Goal: Answer question/provide support

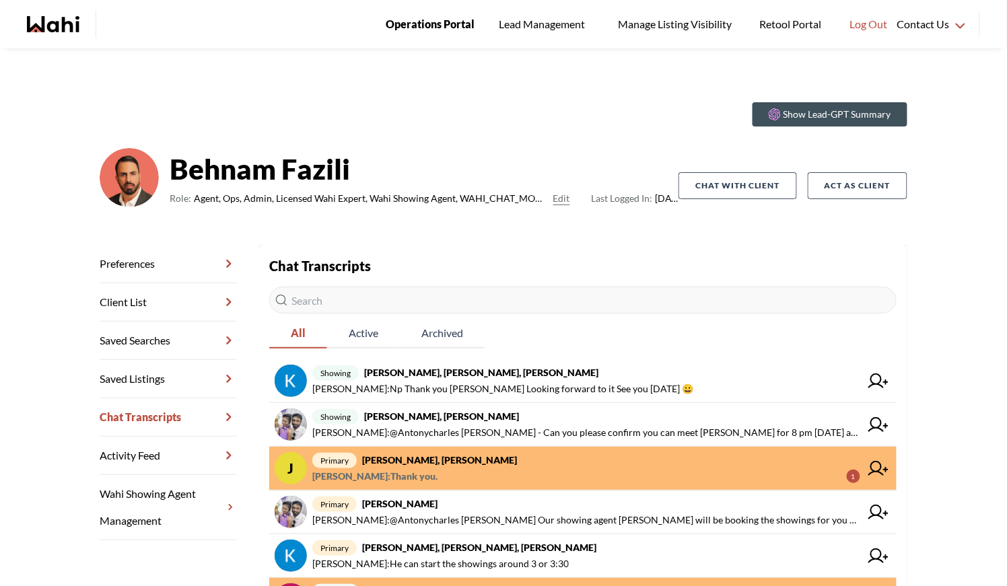
click at [410, 27] on span "Operations Portal" at bounding box center [430, 23] width 89 height 17
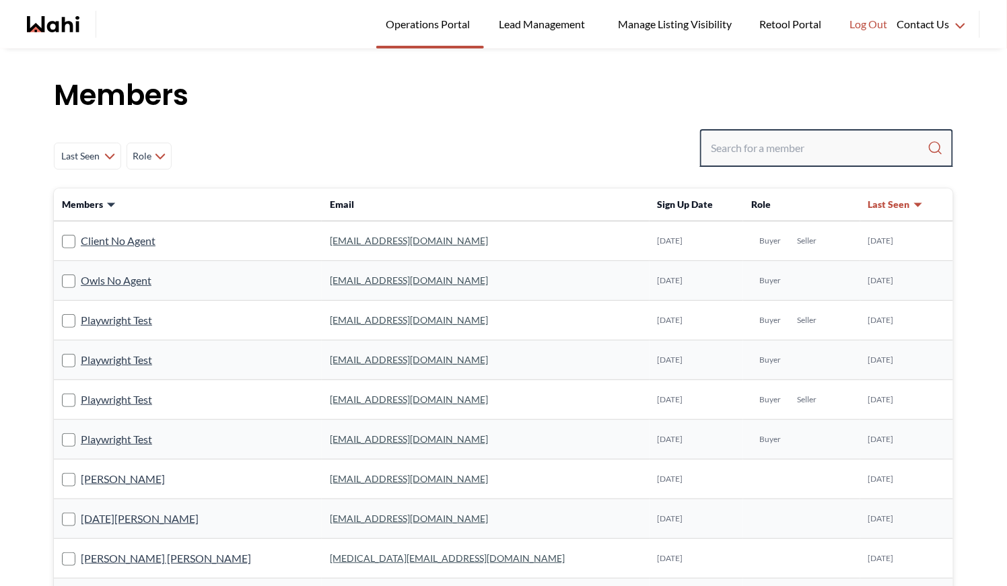
click at [736, 139] on input "Search input" at bounding box center [818, 148] width 217 height 24
type input "faraz"
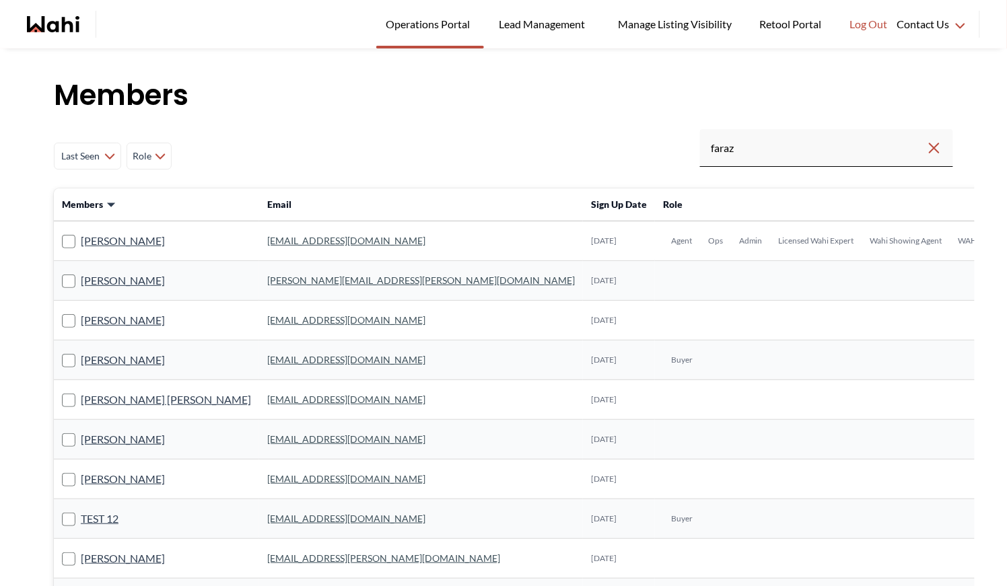
click at [267, 240] on link "faraz.azam@wahi.com" at bounding box center [346, 240] width 158 height 11
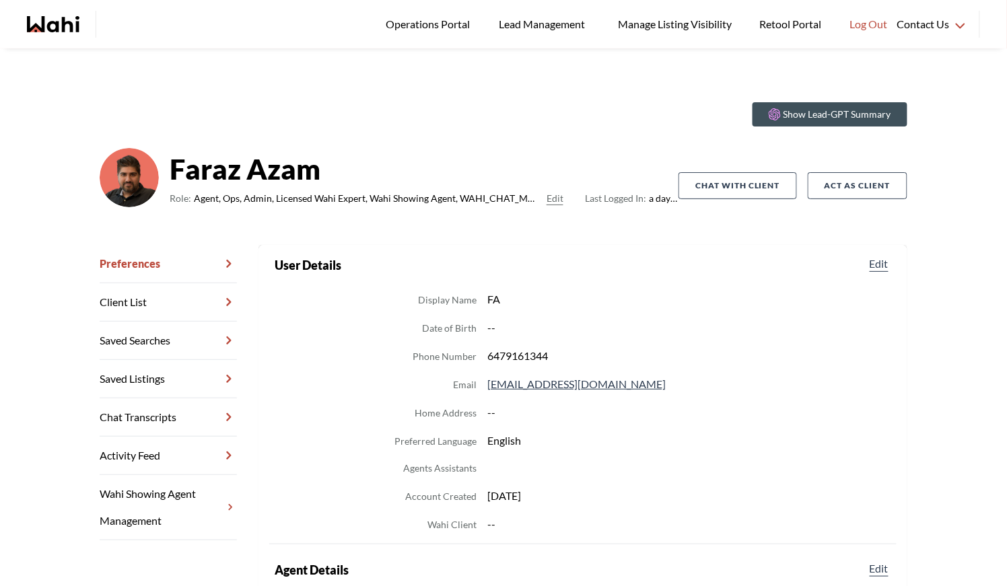
click at [161, 420] on link "Chat Transcripts" at bounding box center [168, 417] width 137 height 38
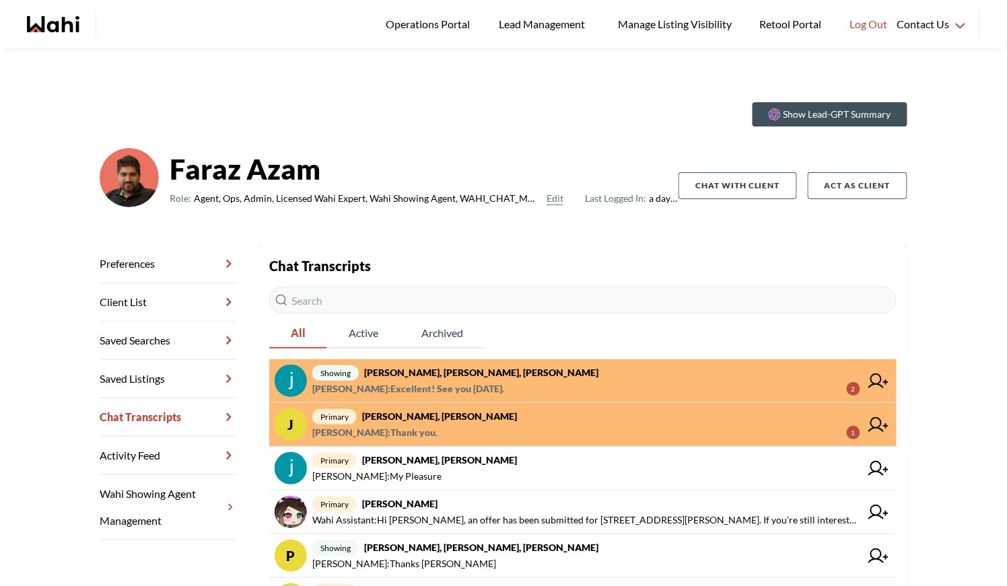
click at [479, 431] on span "Josh Hortaleza : Thank you. 1" at bounding box center [586, 433] width 548 height 16
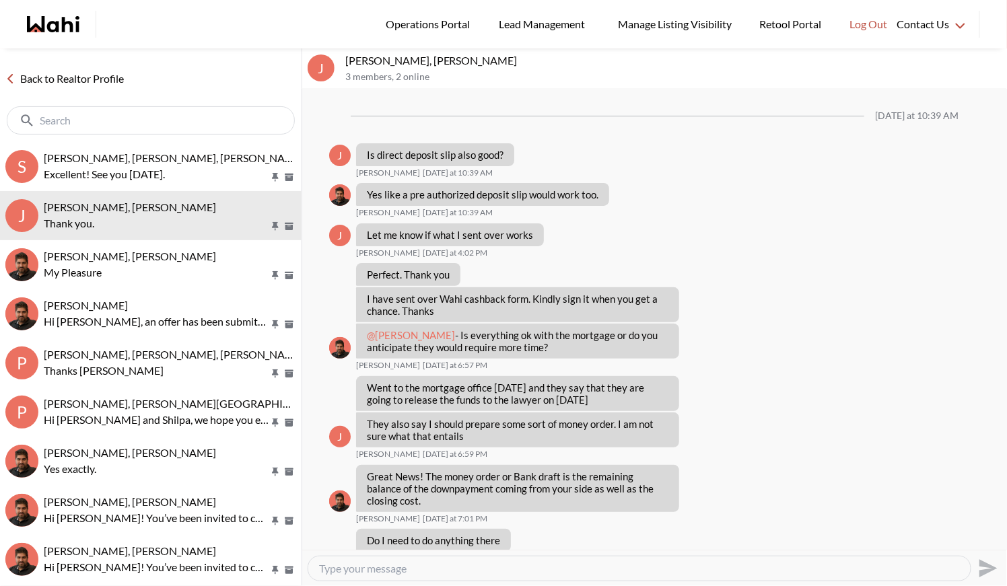
scroll to position [898, 0]
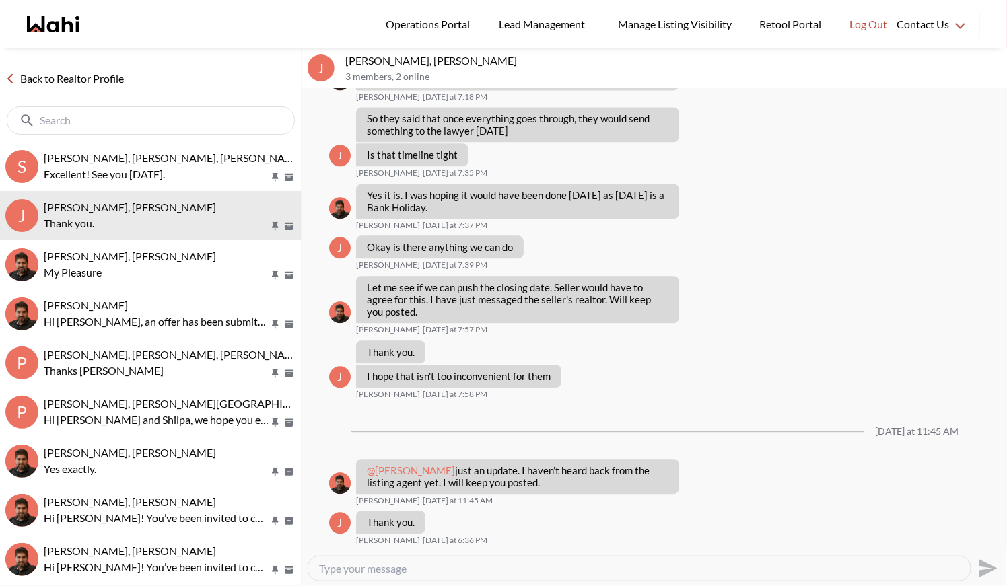
click at [73, 81] on link "Back to Realtor Profile" at bounding box center [64, 78] width 129 height 17
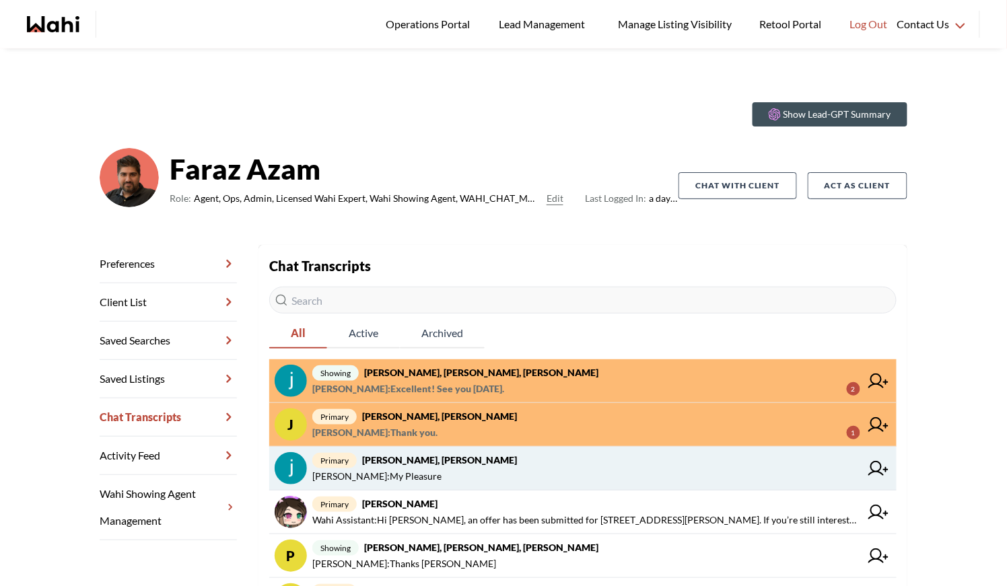
click at [503, 460] on span "primary Souhel Bally, Faraz" at bounding box center [586, 460] width 548 height 16
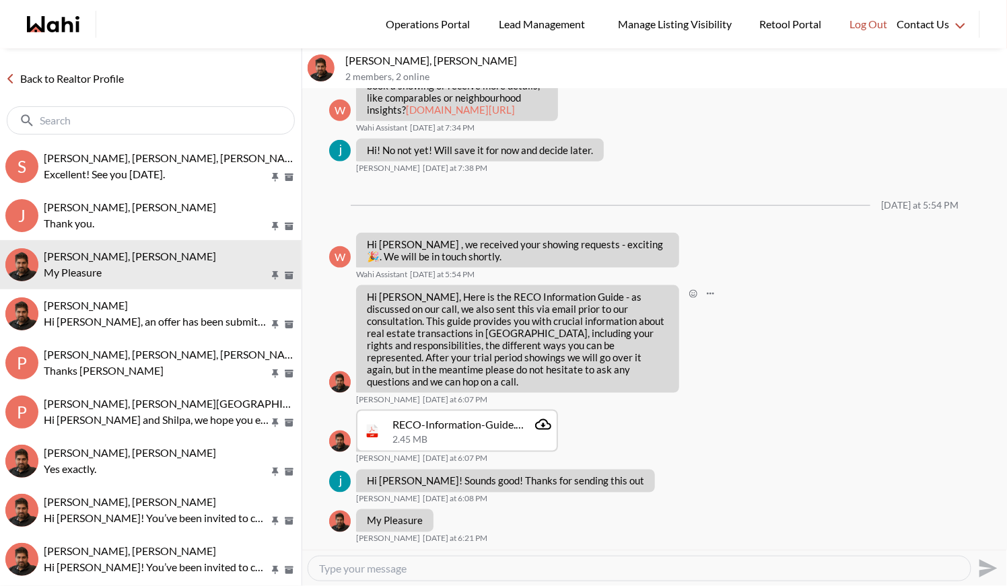
scroll to position [404, 0]
click at [54, 79] on link "Back to Realtor Profile" at bounding box center [64, 78] width 129 height 17
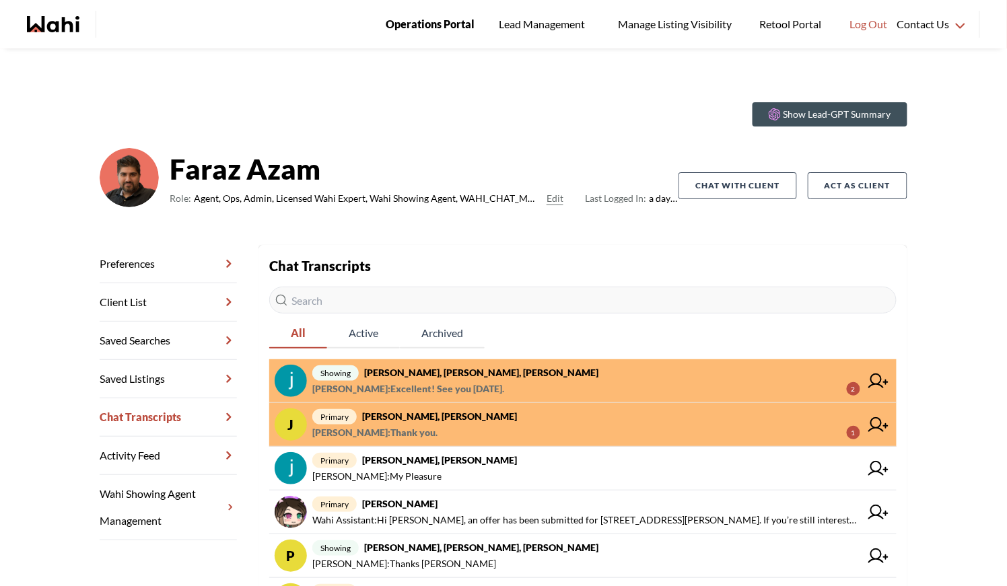
click at [434, 19] on span "Operations Portal" at bounding box center [430, 23] width 89 height 17
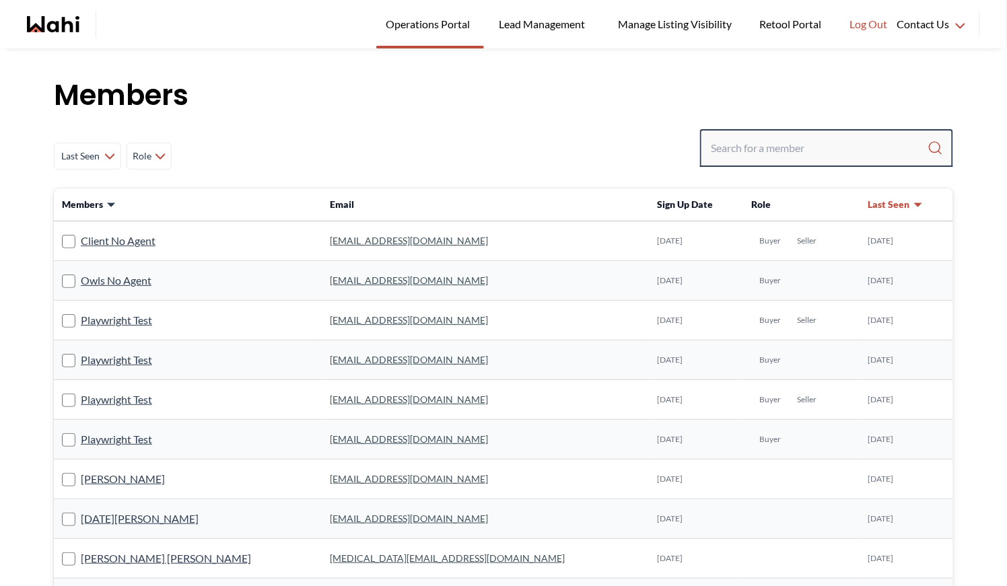
click at [766, 150] on input "Search input" at bounding box center [818, 148] width 217 height 24
type input "[PERSON_NAME]"
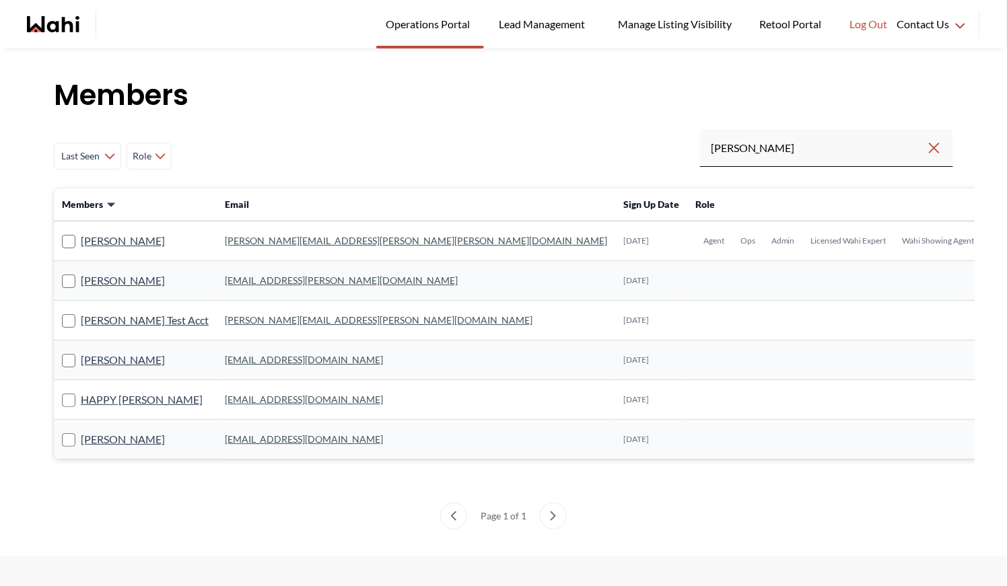
click at [294, 237] on link "[PERSON_NAME][EMAIL_ADDRESS][PERSON_NAME][PERSON_NAME][DOMAIN_NAME]" at bounding box center [416, 240] width 382 height 11
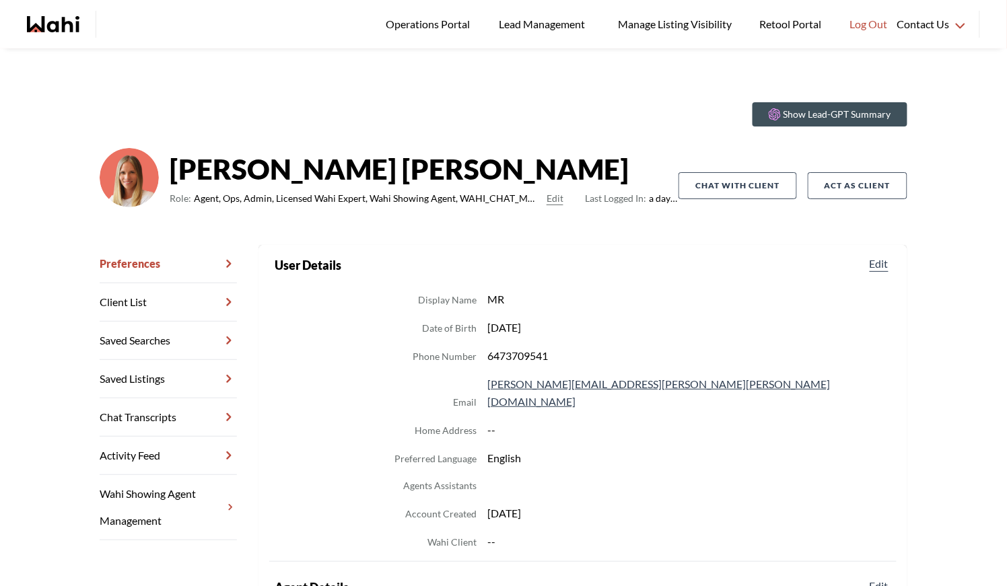
click at [174, 412] on link "Chat Transcripts" at bounding box center [168, 417] width 137 height 38
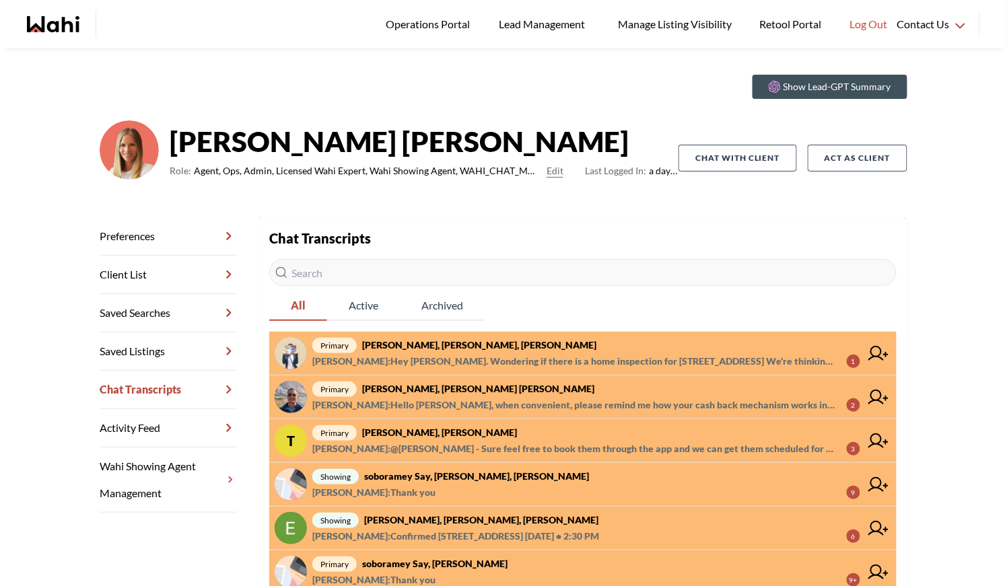
scroll to position [35, 0]
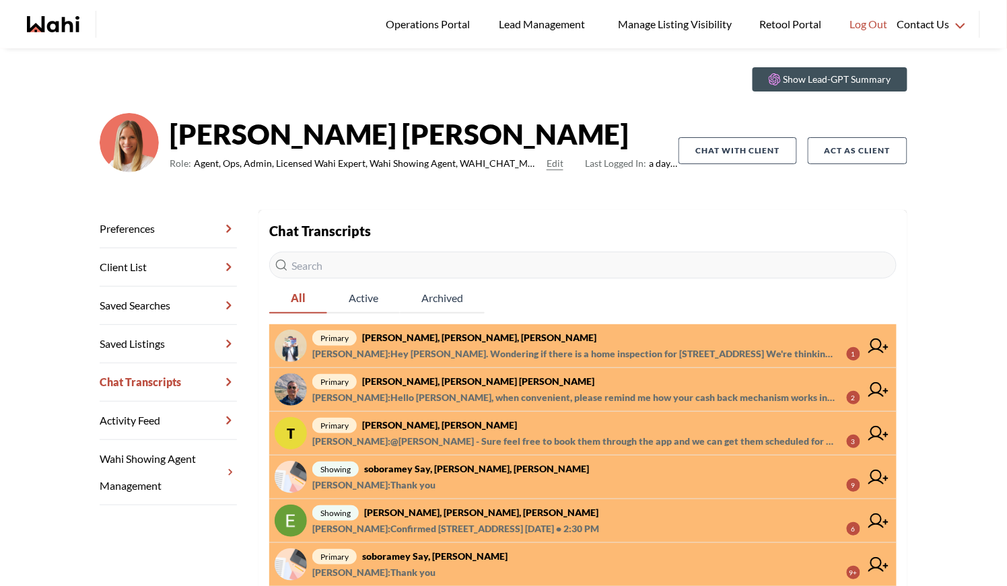
click at [480, 346] on span "Sarah Hunter : Hey Michelle. Wondering if there is a home inspection for 199 In…" at bounding box center [573, 354] width 523 height 16
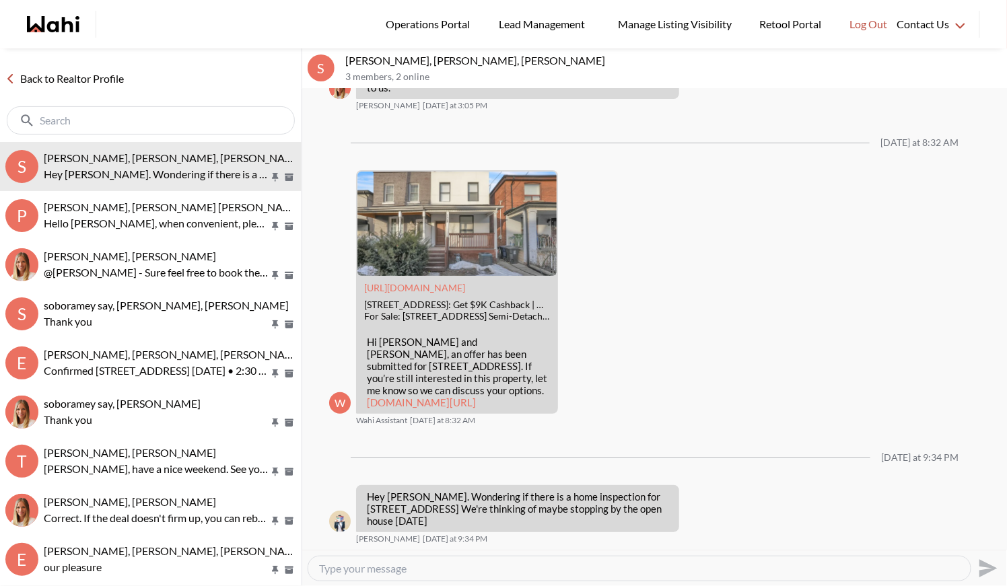
scroll to position [1508, 0]
click at [57, 79] on link "Back to Realtor Profile" at bounding box center [64, 78] width 129 height 17
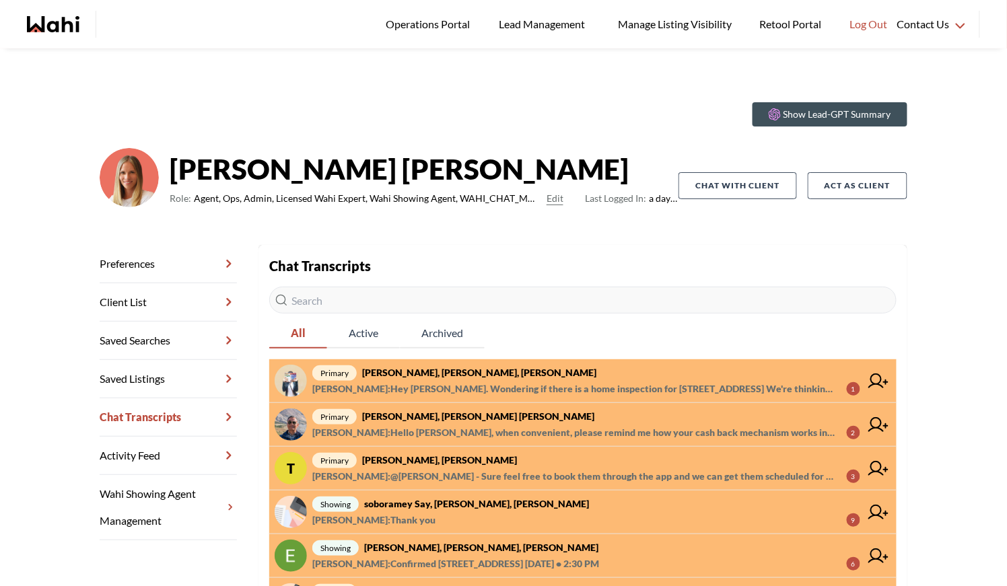
click at [505, 421] on strong "Pranav Dhar, Vandana Dhar, Michelle" at bounding box center [478, 415] width 232 height 11
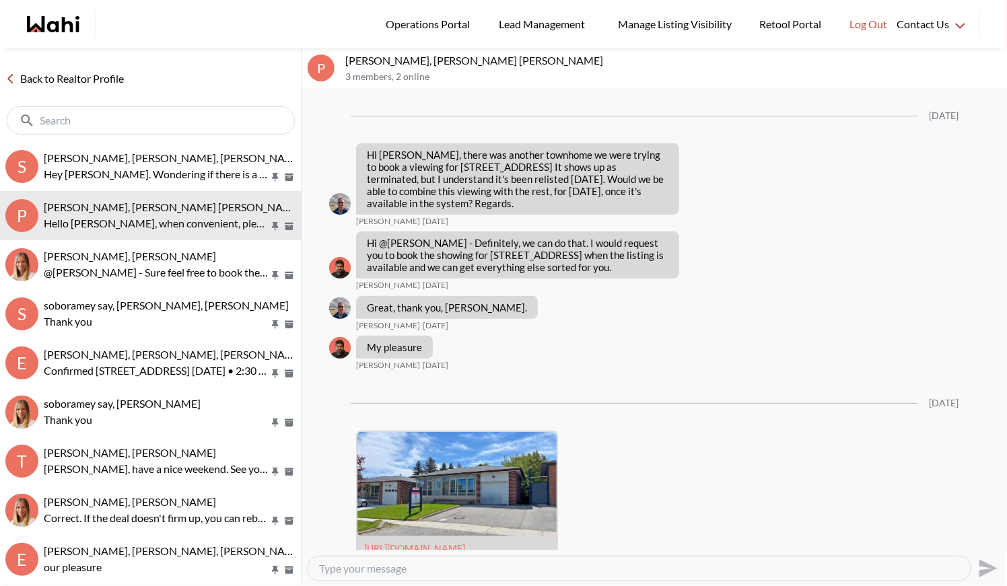
scroll to position [3308, 0]
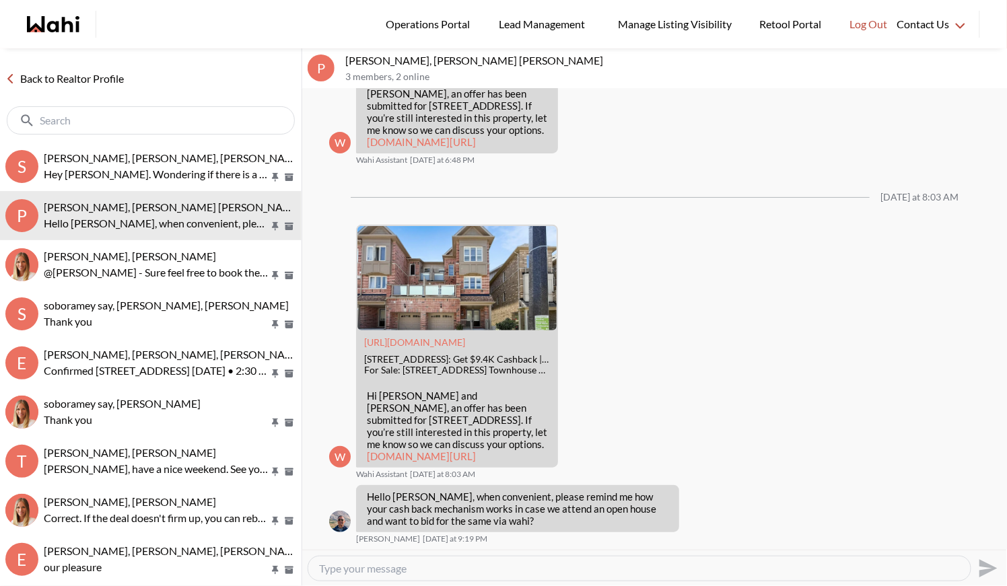
click at [73, 81] on link "Back to Realtor Profile" at bounding box center [64, 78] width 129 height 17
